Goal: Information Seeking & Learning: Learn about a topic

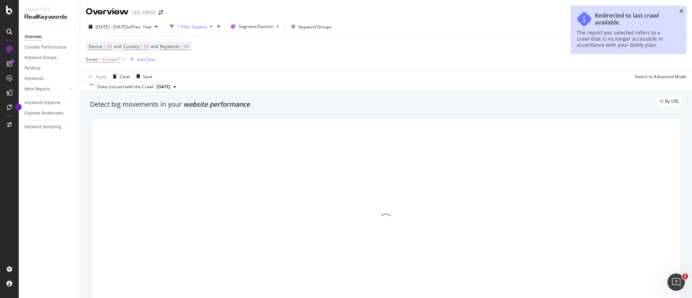
click at [680, 10] on icon "close toast" at bounding box center [682, 11] width 4 height 5
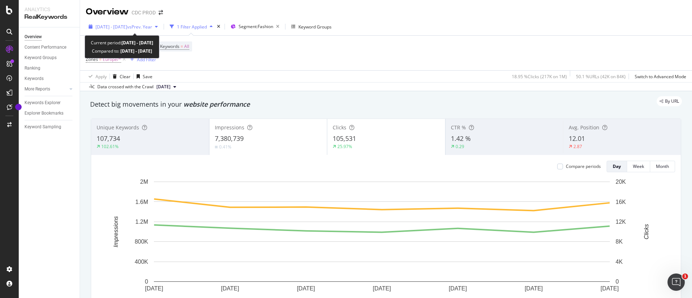
click at [123, 25] on span "[DATE] - [DATE]" at bounding box center [112, 27] width 32 height 6
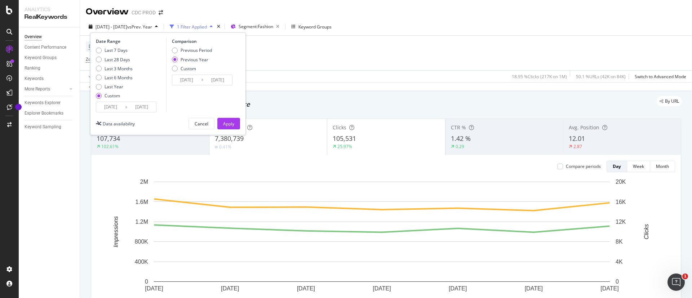
click at [124, 107] on input "[DATE]" at bounding box center [110, 107] width 29 height 10
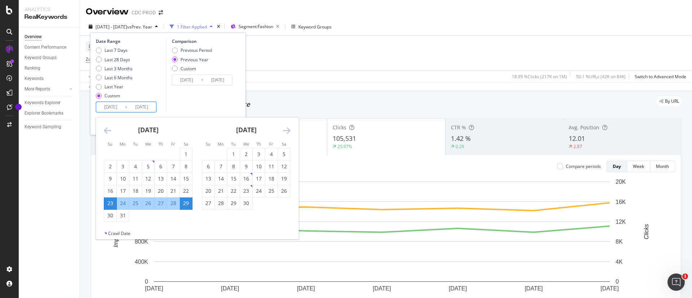
click at [291, 131] on div "[DATE] 1 2 3 4 5 6 7 8 9 10 11 12 13 14 15 16 17 18 19 20 21 22 23 24 25 26 27 …" at bounding box center [246, 164] width 98 height 92
click at [287, 131] on icon "Move forward to switch to the next month." at bounding box center [287, 130] width 8 height 9
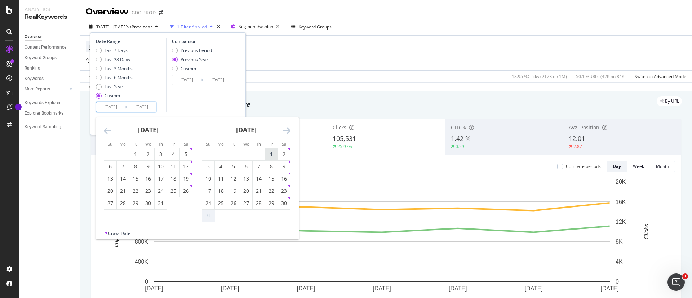
click at [269, 154] on div "1" at bounding box center [271, 154] width 12 height 7
type input "[DATE]"
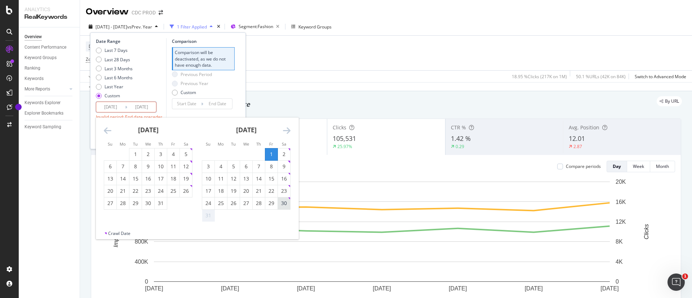
click at [282, 206] on div "30" at bounding box center [284, 203] width 12 height 7
type input "[DATE]"
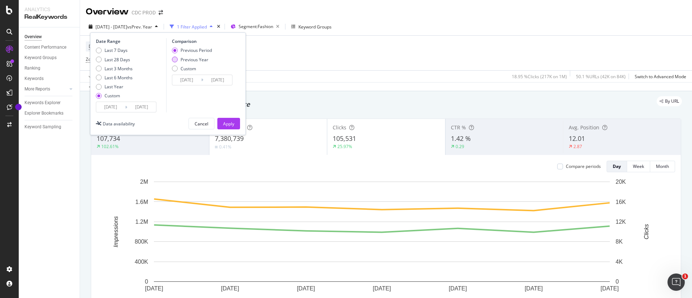
click at [183, 60] on div "Previous Year" at bounding box center [195, 60] width 28 height 6
type input "[DATE]"
click at [217, 82] on input "[DATE]" at bounding box center [217, 80] width 29 height 10
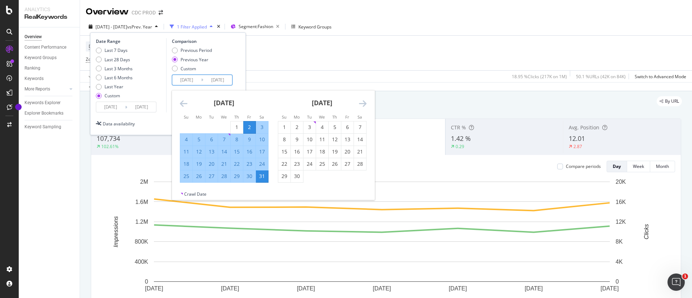
click at [231, 64] on div "Previous Period Previous Year Custom" at bounding box center [203, 60] width 63 height 27
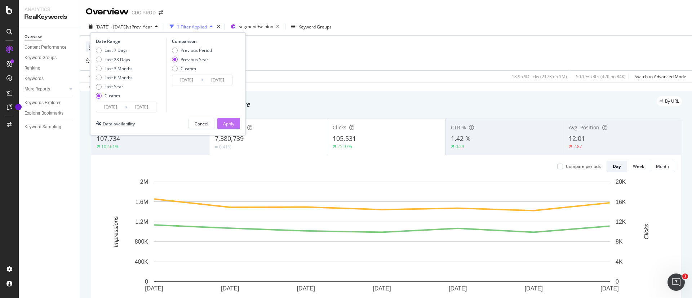
click at [229, 121] on div "Apply" at bounding box center [228, 124] width 11 height 6
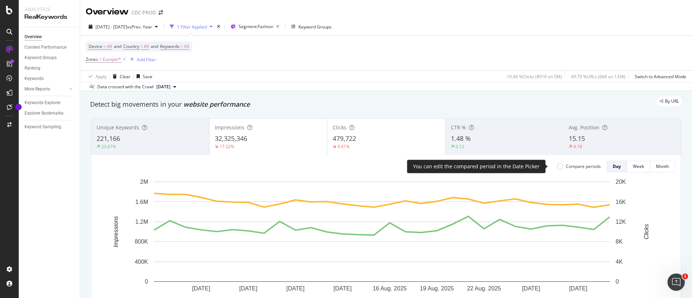
click at [566, 168] on div "Compare periods" at bounding box center [583, 166] width 35 height 6
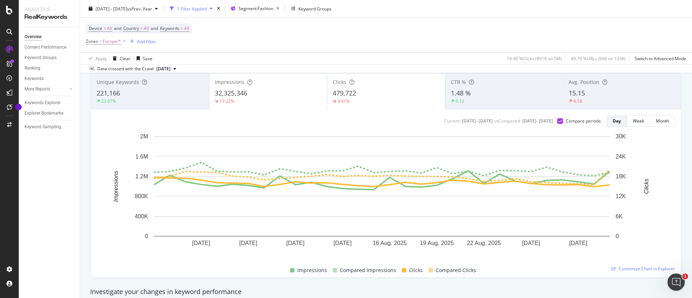
scroll to position [42, 0]
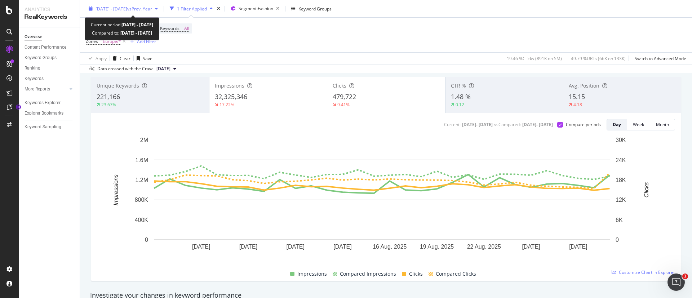
click at [117, 8] on span "[DATE] - [DATE]" at bounding box center [112, 8] width 32 height 6
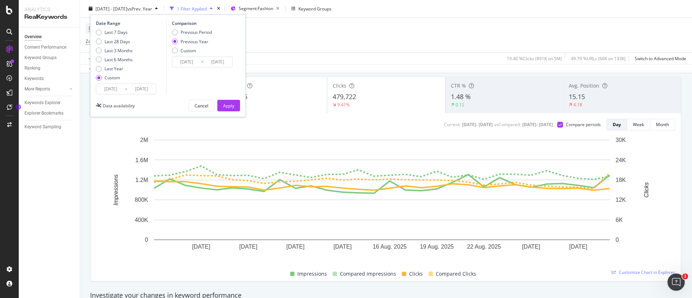
click at [303, 46] on div "Device = All and Country = All and Keywords = All Zones = Europe/* Add Filter" at bounding box center [386, 35] width 601 height 35
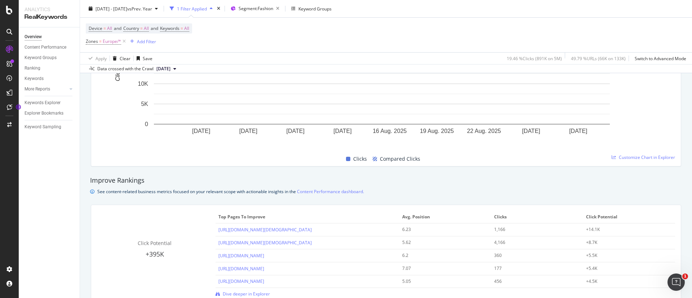
scroll to position [353, 0]
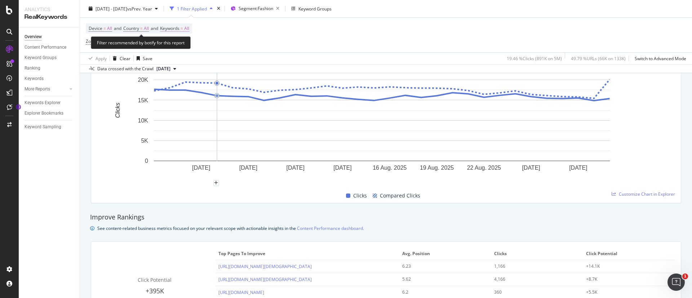
click at [183, 30] on span "=" at bounding box center [182, 28] width 3 height 6
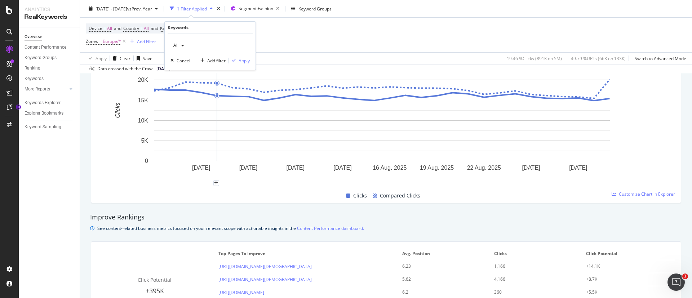
click at [182, 45] on icon "button" at bounding box center [182, 45] width 3 height 4
click at [189, 62] on span "Non-Branded" at bounding box center [214, 60] width 74 height 6
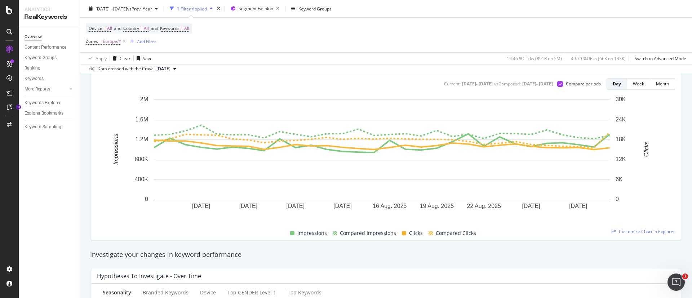
scroll to position [0, 0]
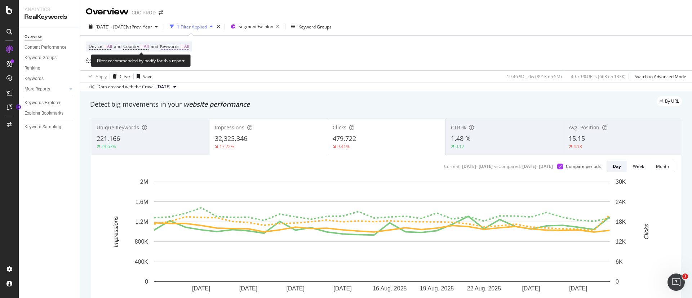
click at [180, 44] on span "Keywords" at bounding box center [169, 46] width 19 height 6
click at [184, 64] on icon "button" at bounding box center [182, 63] width 3 height 4
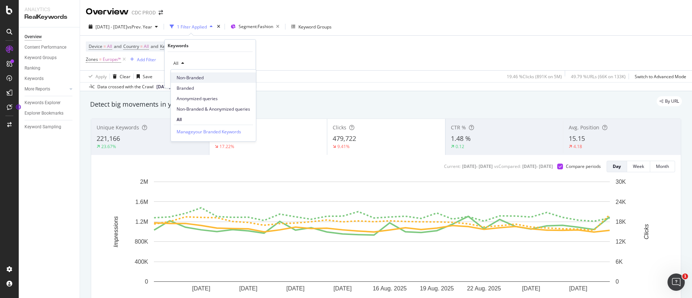
click at [193, 81] on div "Non-Branded" at bounding box center [213, 77] width 85 height 10
click at [247, 83] on div "Non-Branded Cancel Add filter Apply" at bounding box center [210, 70] width 91 height 36
click at [244, 81] on div "Apply" at bounding box center [244, 79] width 11 height 6
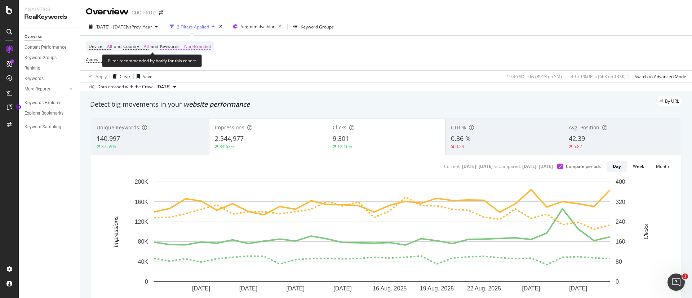
click at [199, 41] on span "Non-Branded" at bounding box center [197, 46] width 27 height 10
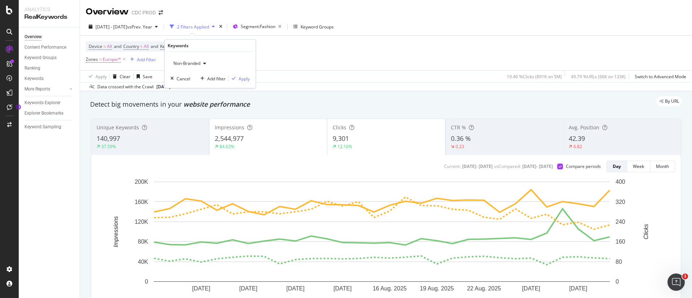
click at [190, 61] on span "Non-Branded" at bounding box center [186, 63] width 30 height 6
click at [193, 115] on div "All" at bounding box center [213, 119] width 85 height 10
click at [242, 84] on div "All Cancel Add filter Apply" at bounding box center [210, 70] width 91 height 36
click at [243, 82] on div "Apply" at bounding box center [244, 79] width 11 height 6
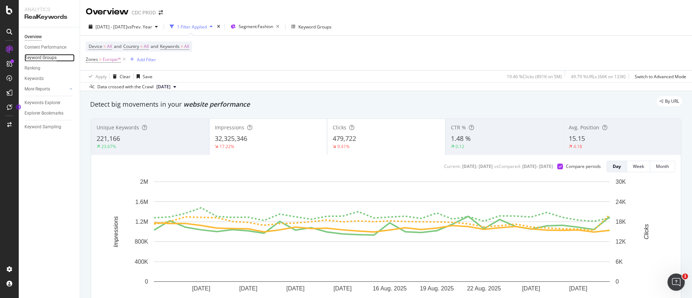
click at [45, 58] on div "Keyword Groups" at bounding box center [41, 58] width 32 height 8
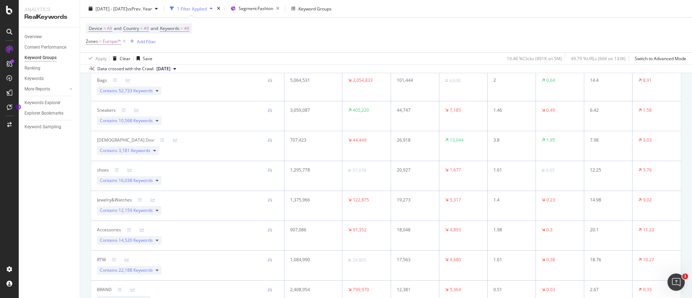
scroll to position [31, 0]
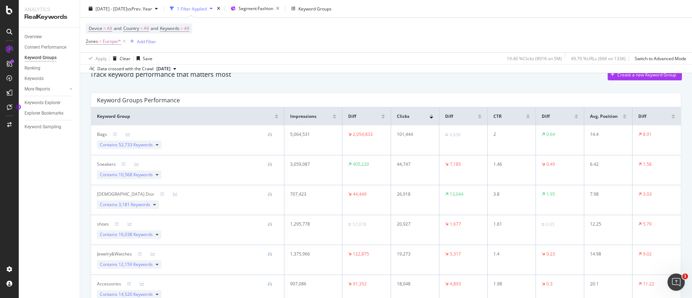
click at [382, 117] on div at bounding box center [384, 118] width 4 height 2
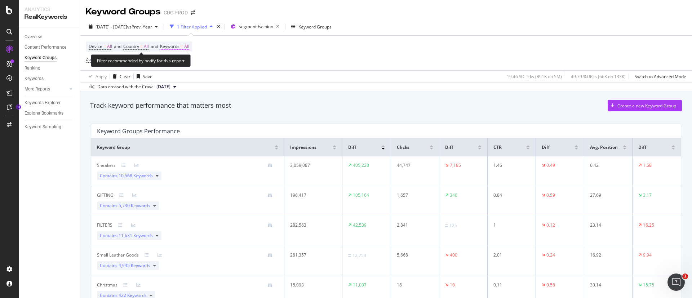
click at [180, 49] on span "Keywords" at bounding box center [169, 46] width 19 height 6
click at [183, 45] on div "Keywords" at bounding box center [178, 46] width 21 height 6
click at [181, 58] on div "All" at bounding box center [179, 63] width 17 height 11
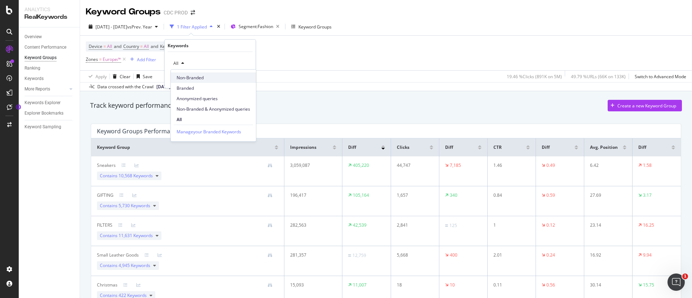
click at [196, 80] on span "Non-Branded" at bounding box center [214, 78] width 74 height 6
click at [250, 83] on div "Non-Branded Cancel Add filter Apply" at bounding box center [210, 70] width 91 height 36
click at [246, 83] on div "Non-Branded Cancel Add filter Apply" at bounding box center [210, 70] width 91 height 36
click at [245, 81] on div "Apply" at bounding box center [244, 79] width 11 height 6
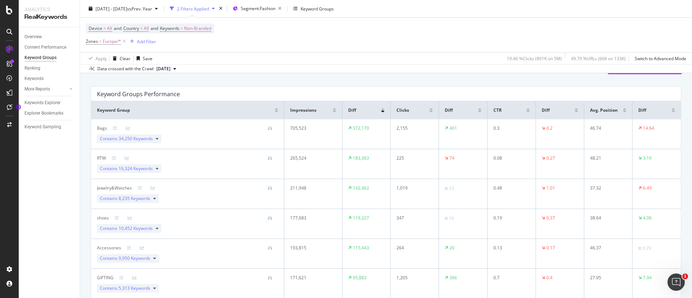
scroll to position [54, 0]
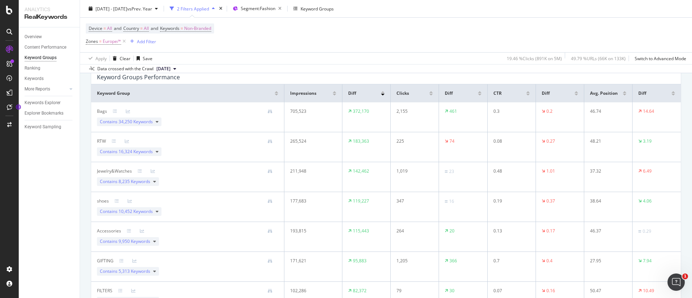
drag, startPoint x: 193, startPoint y: 117, endPoint x: 189, endPoint y: 120, distance: 5.1
click at [193, 117] on div "Bags Contains 34,250 Keywords" at bounding box center [187, 117] width 181 height 18
click at [265, 112] on link at bounding box center [269, 111] width 8 height 5
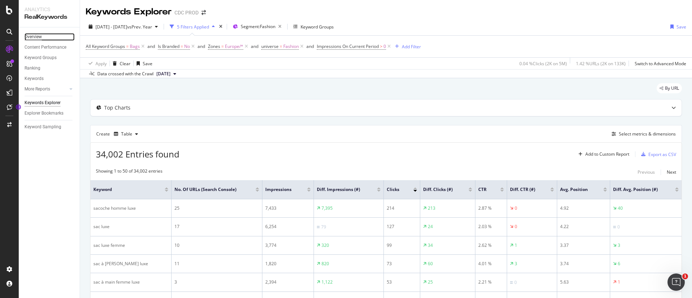
click at [28, 36] on div "Overview" at bounding box center [33, 37] width 17 height 8
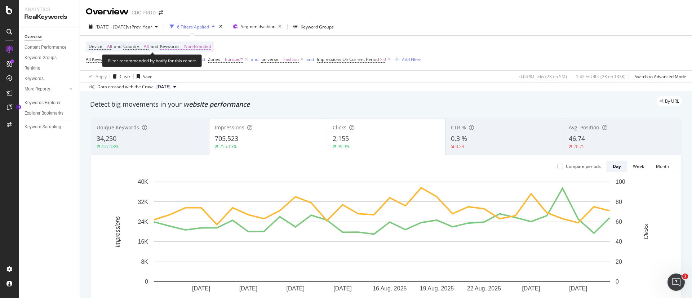
click at [200, 47] on span "Non-Branded" at bounding box center [197, 46] width 27 height 10
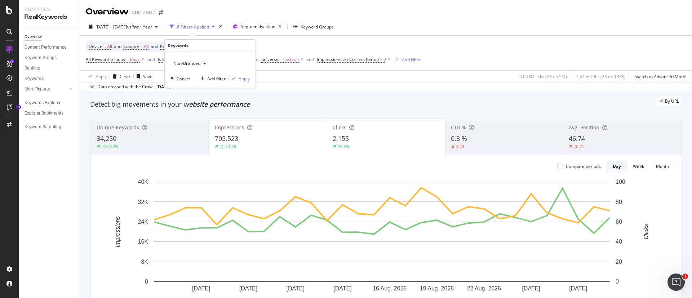
click at [189, 62] on span "Non-Branded" at bounding box center [186, 63] width 30 height 6
click at [188, 119] on span "All" at bounding box center [214, 119] width 74 height 6
click at [242, 79] on div "Apply" at bounding box center [244, 79] width 11 height 6
click at [390, 58] on icon at bounding box center [389, 59] width 6 height 7
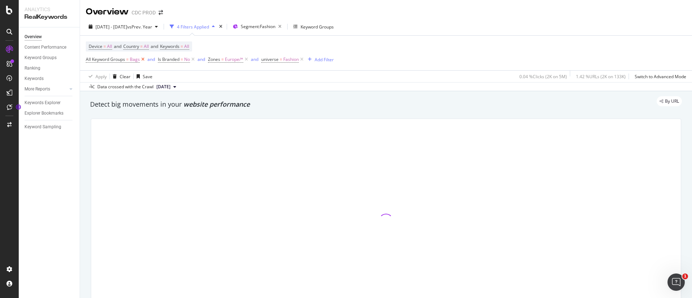
click at [141, 61] on icon at bounding box center [143, 59] width 6 height 7
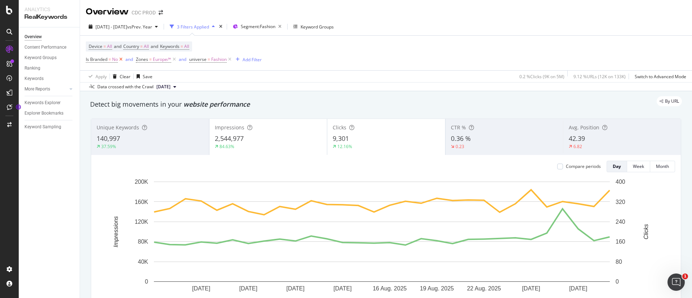
click at [123, 61] on icon at bounding box center [121, 59] width 6 height 7
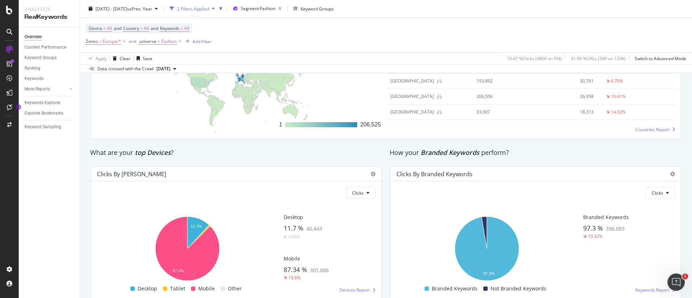
scroll to position [1165, 0]
